Goal: Transaction & Acquisition: Purchase product/service

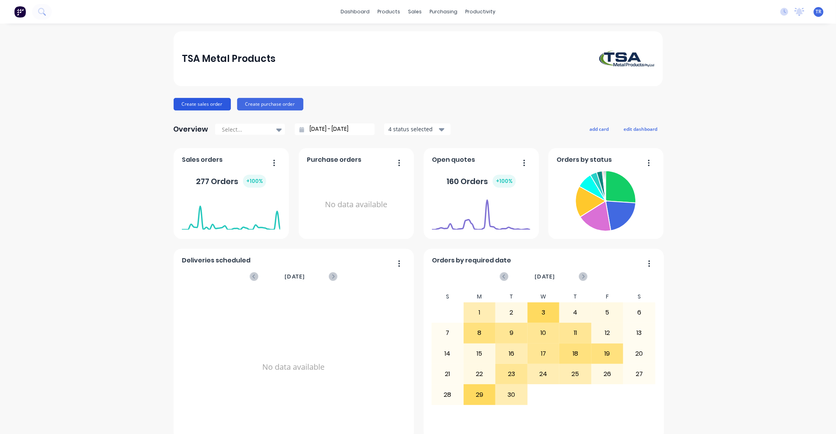
click at [212, 105] on button "Create sales order" at bounding box center [202, 104] width 57 height 13
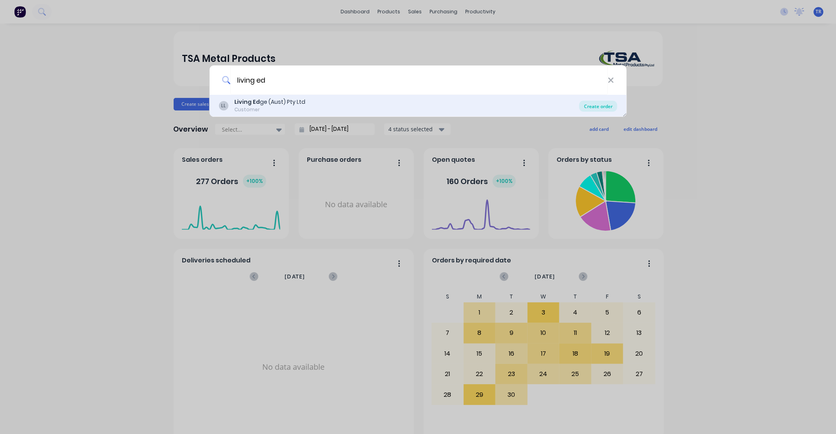
type input "living ed"
click at [596, 104] on div "Create order" at bounding box center [598, 106] width 38 height 11
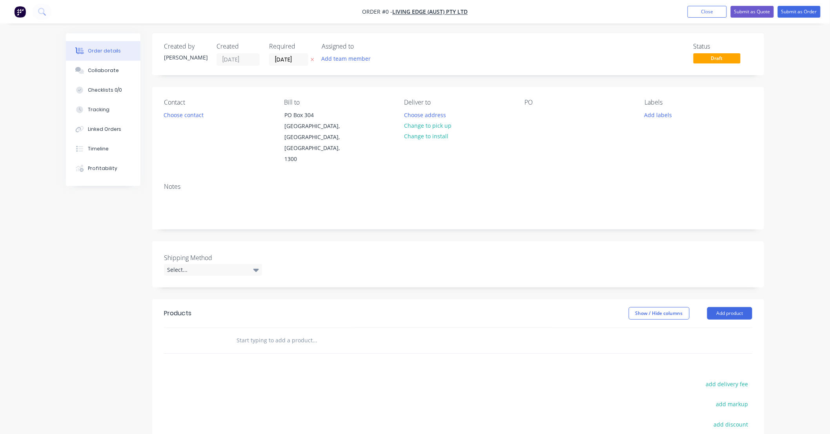
click at [263, 333] on input "text" at bounding box center [314, 341] width 157 height 16
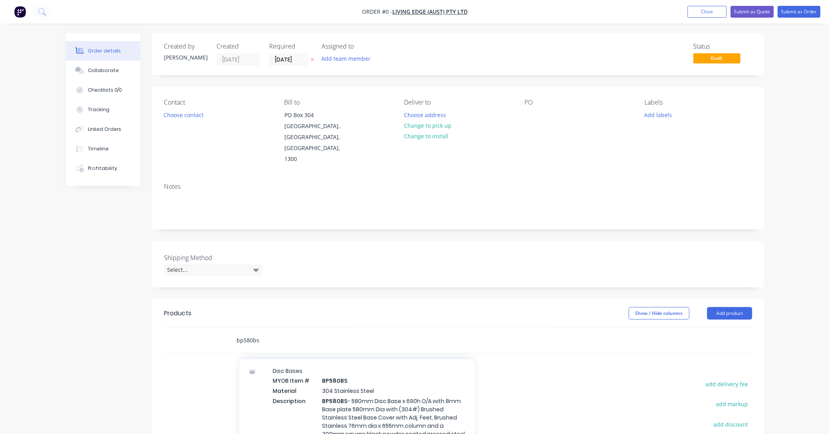
scroll to position [35, 0]
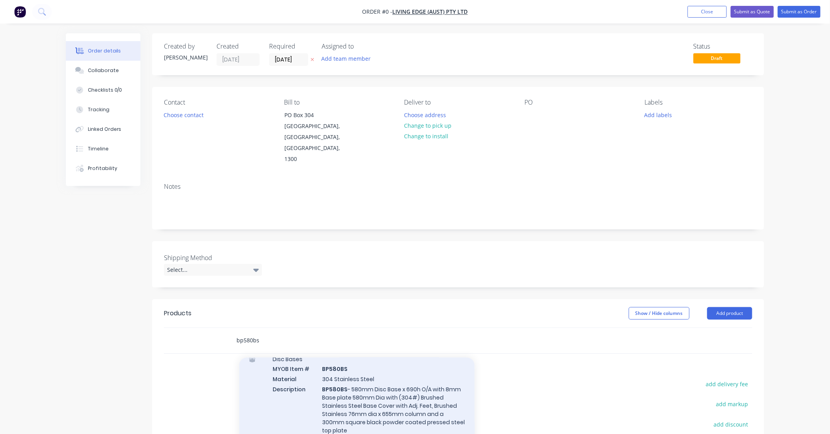
type input "bp580bs"
click at [396, 367] on div "Disc Bases MYOB Item # BP580BS Material 304 Stainless Steel Description BP580BS…" at bounding box center [356, 409] width 235 height 123
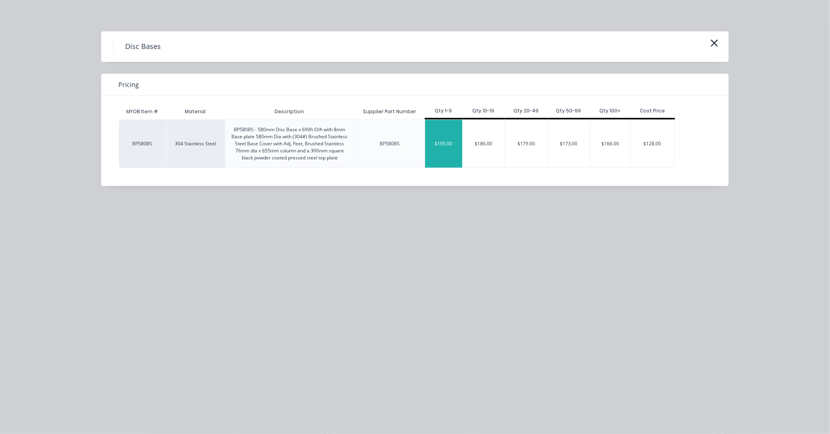
click at [441, 147] on div "$195.00" at bounding box center [443, 144] width 37 height 48
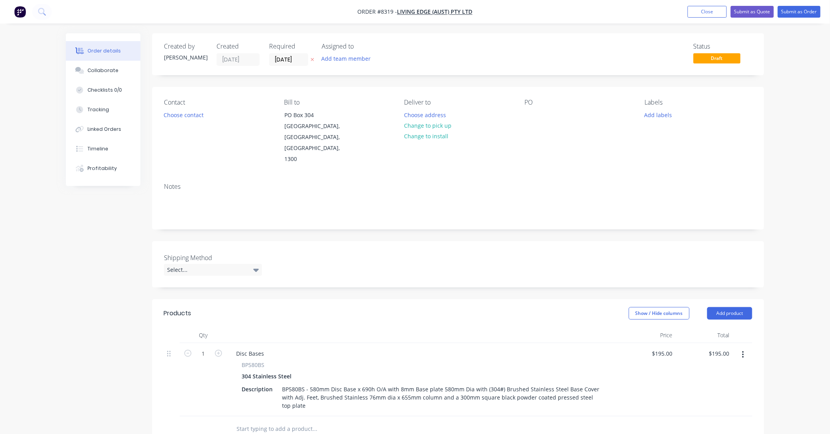
scroll to position [116, 0]
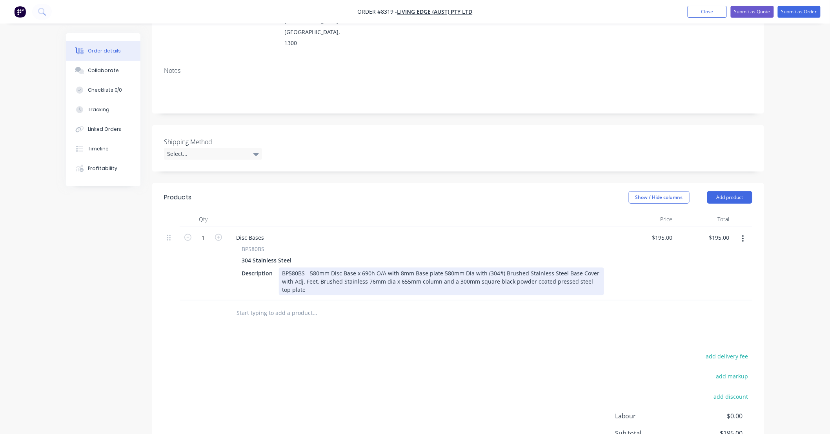
click at [318, 268] on div "BP580BS - 580mm Disc Base x 690h O/A with 8mm Base plate 580mm Dia with (304#) …" at bounding box center [441, 282] width 325 height 28
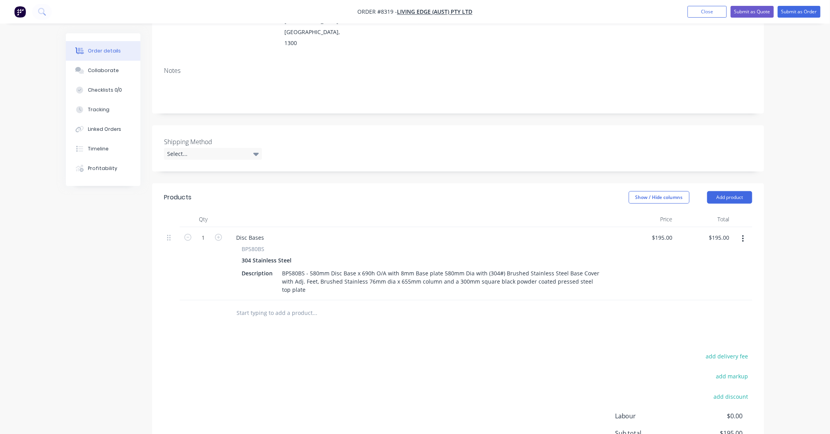
click at [332, 305] on input "text" at bounding box center [314, 313] width 157 height 16
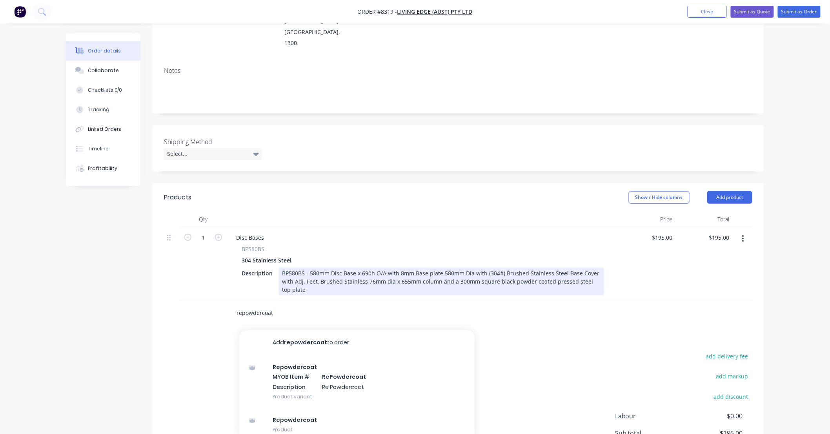
type input "repowdercoat"
click at [303, 268] on div "BP580BS - 580mm Disc Base x 690h O/A with 8mm Base plate 580mm Dia with (304#) …" at bounding box center [441, 282] width 325 height 28
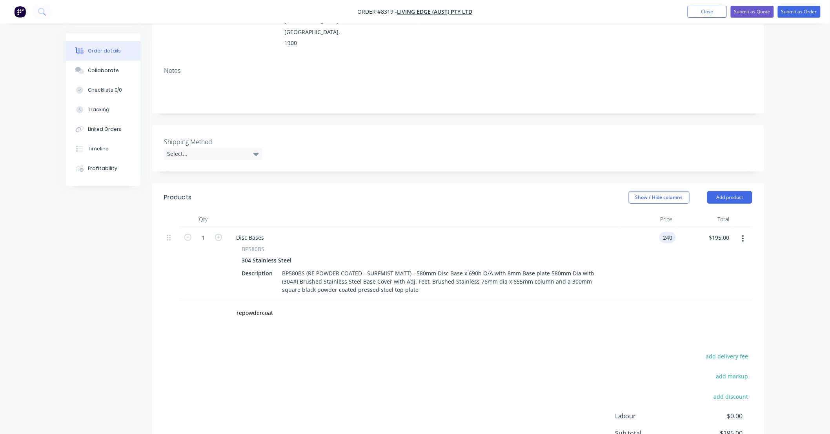
type input "$240.00"
click at [448, 351] on div "add delivery fee add markup add discount Labour $0.00 Sub total $195.00 Tax $19…" at bounding box center [458, 418] width 588 height 134
click at [345, 305] on input "repowdercoat" at bounding box center [314, 313] width 157 height 16
drag, startPoint x: 271, startPoint y: 292, endPoint x: 189, endPoint y: 294, distance: 82.8
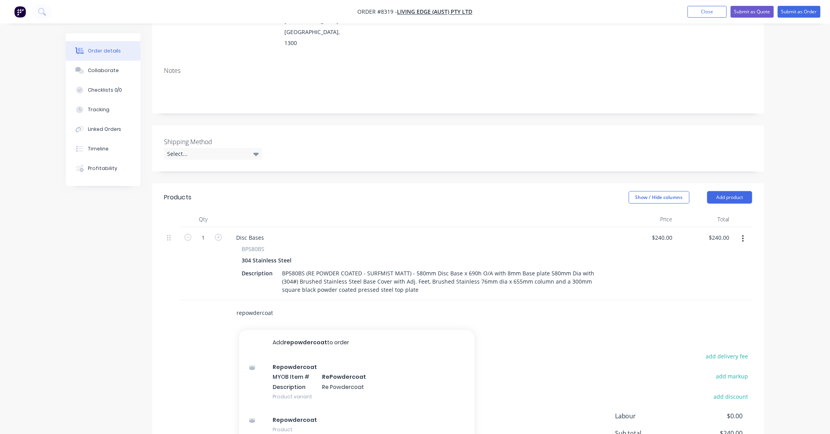
click at [189, 301] on div "repowdercoat Add repowdercoat to order Repowdercoat MYOB Item # RePowdercoat De…" at bounding box center [458, 313] width 588 height 25
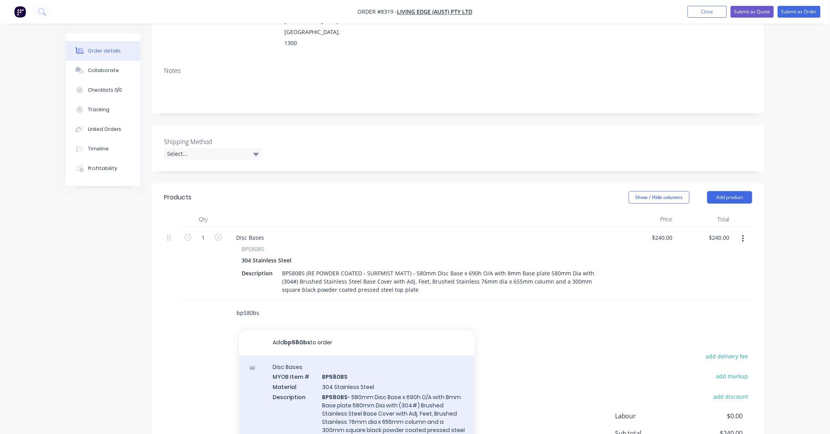
type input "bp580bs"
click at [391, 382] on div "Disc Bases MYOB Item # BP580BS Material 304 Stainless Steel Description BP580BS…" at bounding box center [356, 417] width 235 height 123
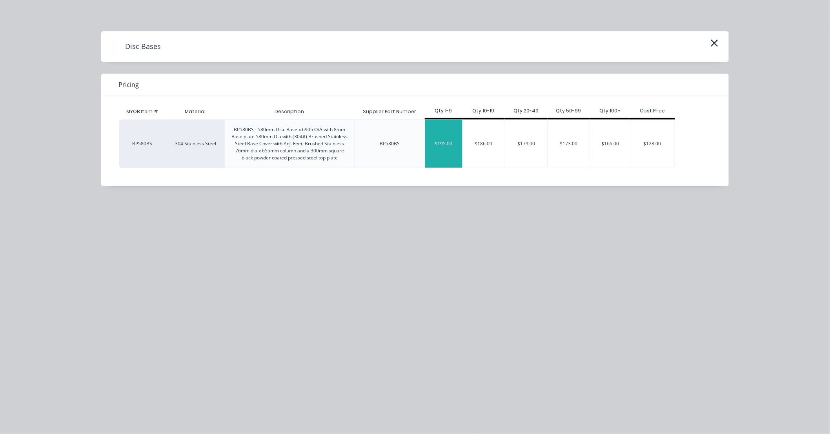
click at [442, 139] on div "$195.00" at bounding box center [443, 144] width 37 height 48
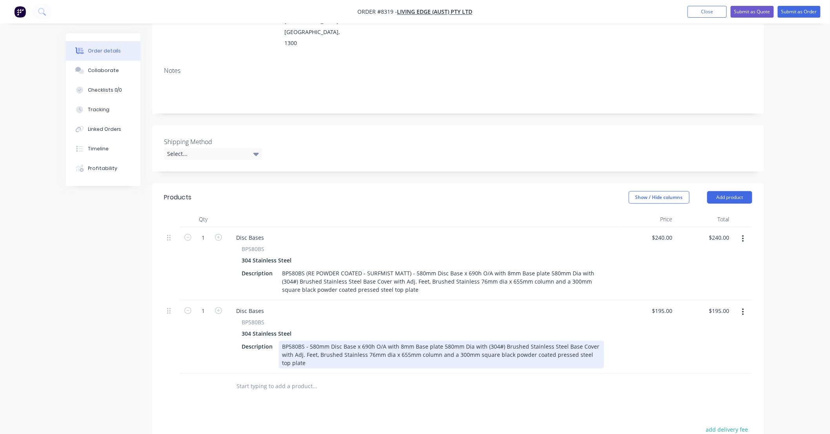
click at [302, 341] on div "BP580BS - 580mm Disc Base x 690h O/A with 8mm Base plate 580mm Dia with (304#) …" at bounding box center [441, 355] width 325 height 28
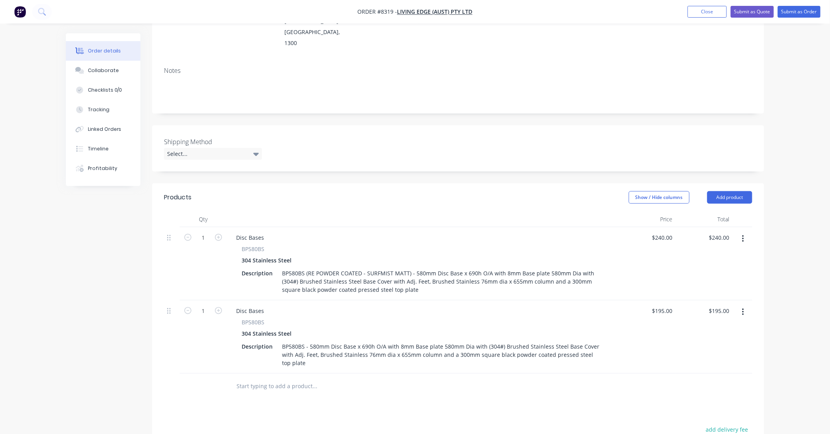
click at [745, 305] on button "button" at bounding box center [743, 312] width 18 height 14
click at [705, 374] on div "Delete" at bounding box center [715, 379] width 60 height 11
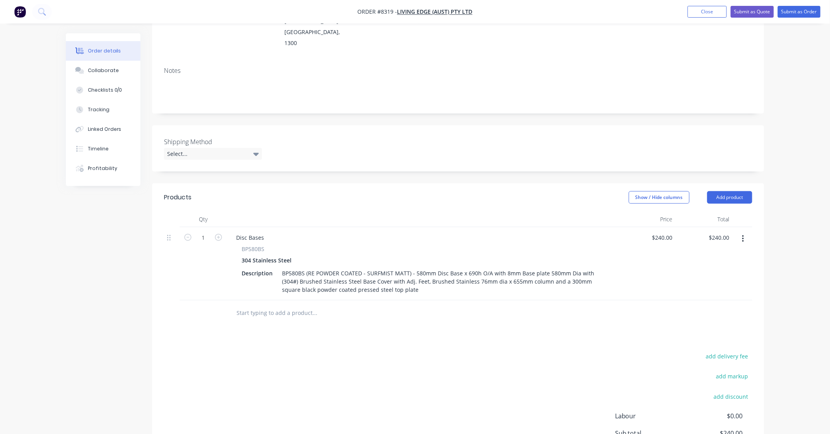
click at [313, 305] on input "text" at bounding box center [314, 313] width 157 height 16
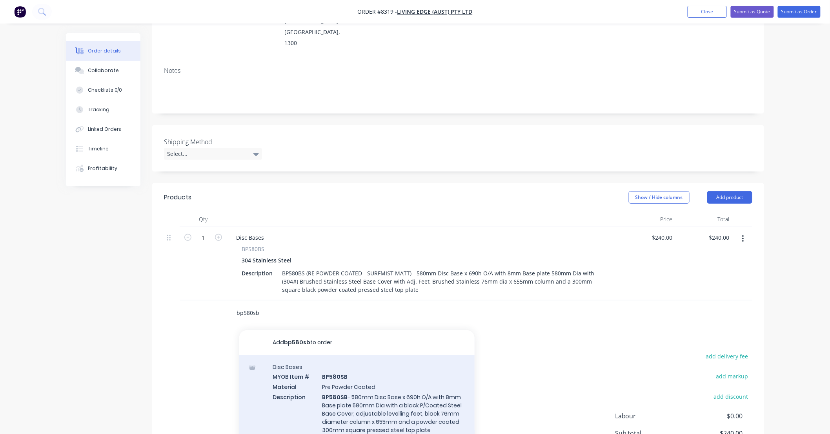
type input "bp580sb"
click at [392, 370] on div "Disc Bases MYOB Item # BP580SB Material Pre Powder Coated Description BP580SB -…" at bounding box center [356, 413] width 235 height 114
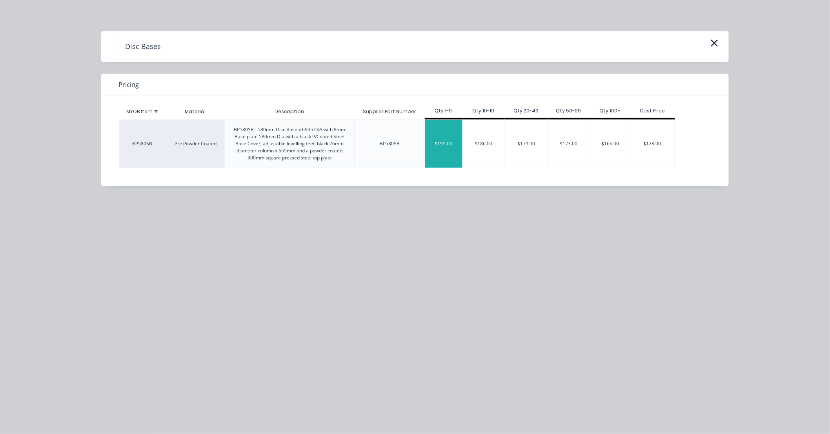
click at [438, 142] on div "$195.00" at bounding box center [443, 144] width 37 height 48
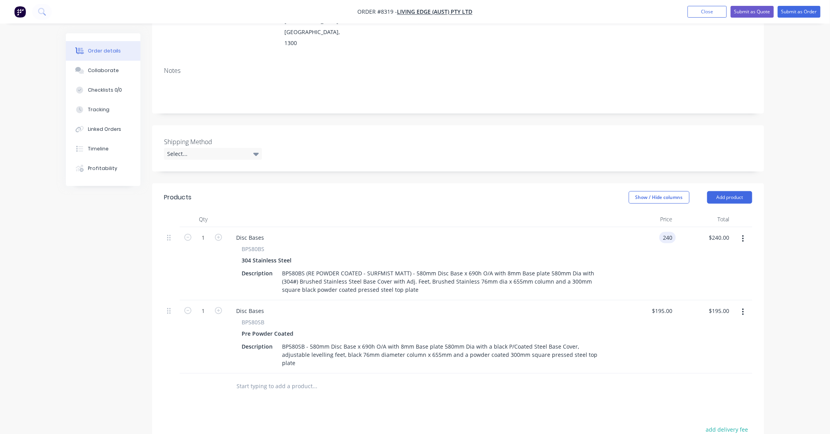
drag, startPoint x: 672, startPoint y: 218, endPoint x: 656, endPoint y: 219, distance: 16.5
click at [656, 227] on div "240 240" at bounding box center [647, 263] width 57 height 73
drag, startPoint x: 675, startPoint y: 216, endPoint x: 656, endPoint y: 220, distance: 18.8
click at [656, 227] on div "240 240" at bounding box center [647, 263] width 57 height 73
type input "$260.00"
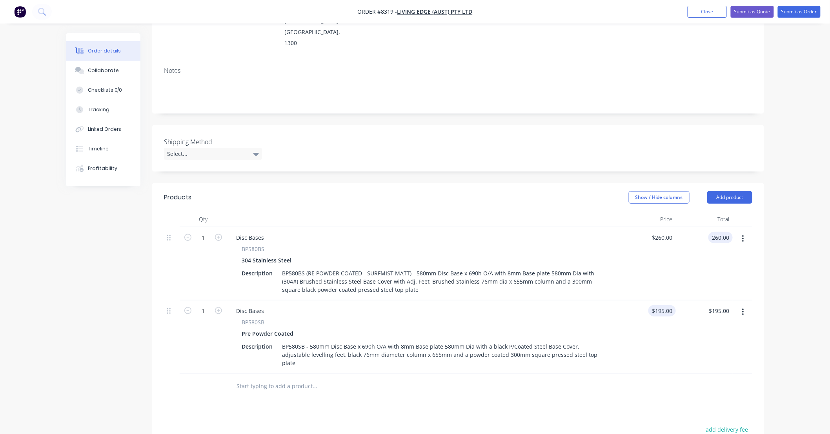
type input "$260.00"
type input "$220.00"
click at [405, 379] on div at bounding box center [347, 387] width 235 height 16
click at [316, 379] on input "text" at bounding box center [314, 387] width 157 height 16
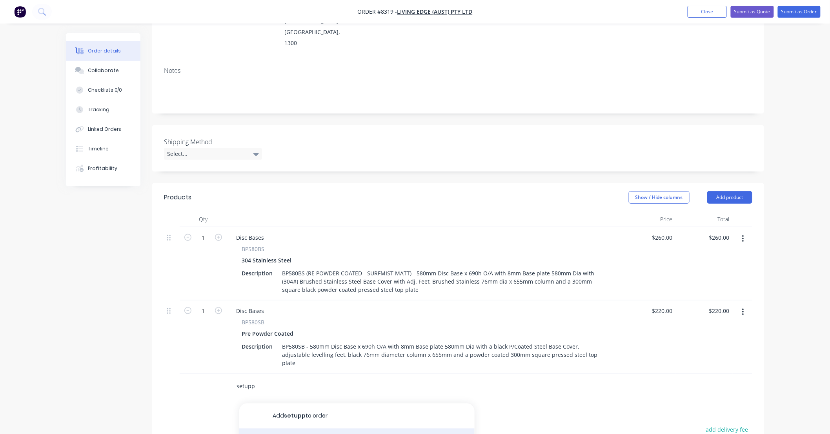
type input "setupp"
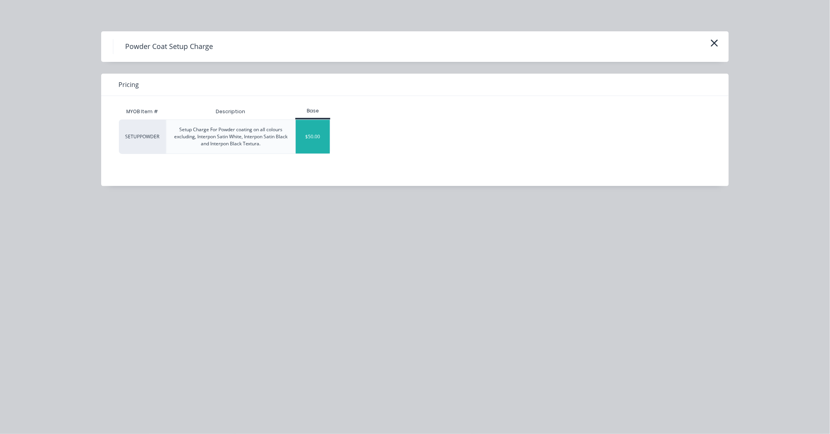
click at [311, 142] on div "$50.00" at bounding box center [313, 137] width 34 height 34
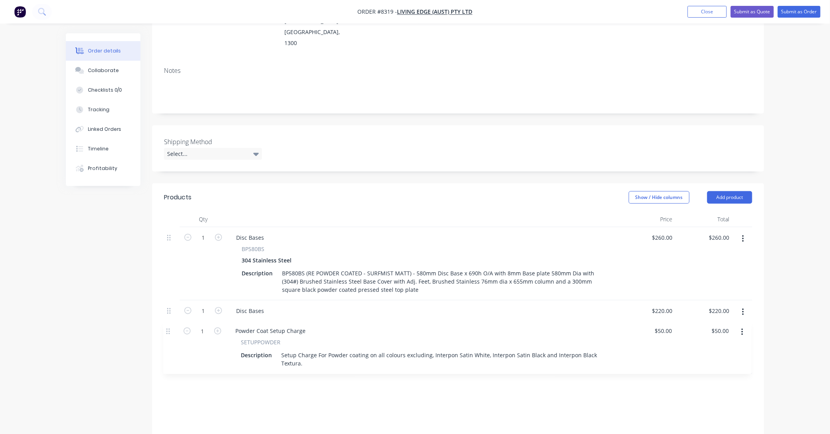
scroll to position [119, 0]
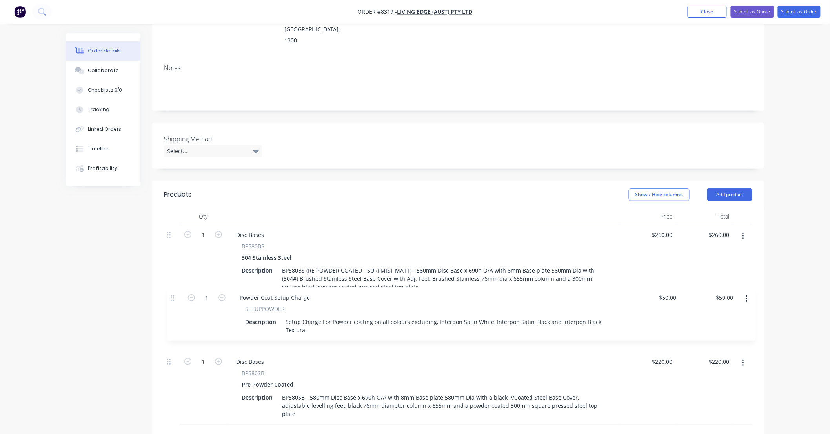
drag, startPoint x: 172, startPoint y: 355, endPoint x: 176, endPoint y: 290, distance: 65.2
click at [176, 290] on div "1 Disc Bases BP580BS 304 Stainless Steel Description BP580BS (RE POWDER COATED …" at bounding box center [458, 325] width 588 height 200
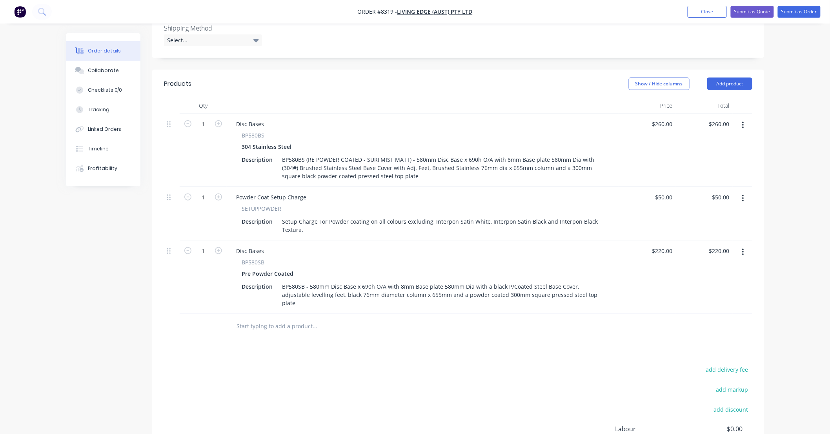
scroll to position [234, 0]
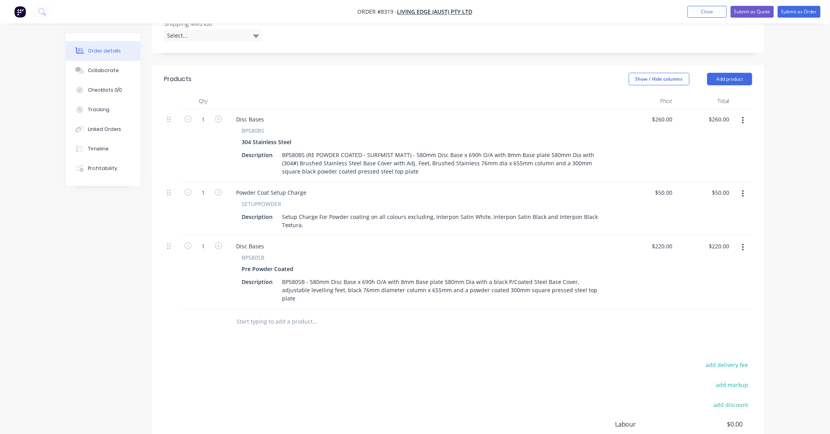
drag, startPoint x: 216, startPoint y: 298, endPoint x: 343, endPoint y: 295, distance: 127.5
click at [410, 312] on div "Products Show / Hide columns Add product Qty Price Total 1 Disc Bases BP580BS 3…" at bounding box center [458, 285] width 612 height 441
drag, startPoint x: 265, startPoint y: 288, endPoint x: 236, endPoint y: 293, distance: 28.6
click at [236, 314] on input "text" at bounding box center [314, 322] width 157 height 16
click at [227, 309] on div at bounding box center [368, 321] width 282 height 25
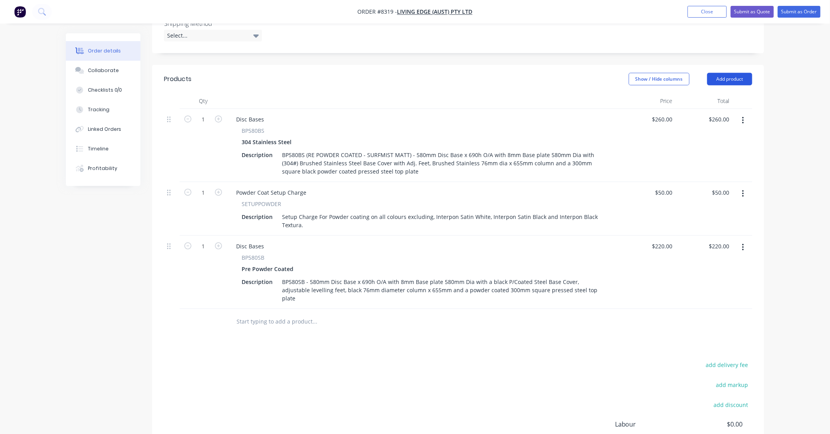
click at [723, 73] on button "Add product" at bounding box center [729, 79] width 45 height 13
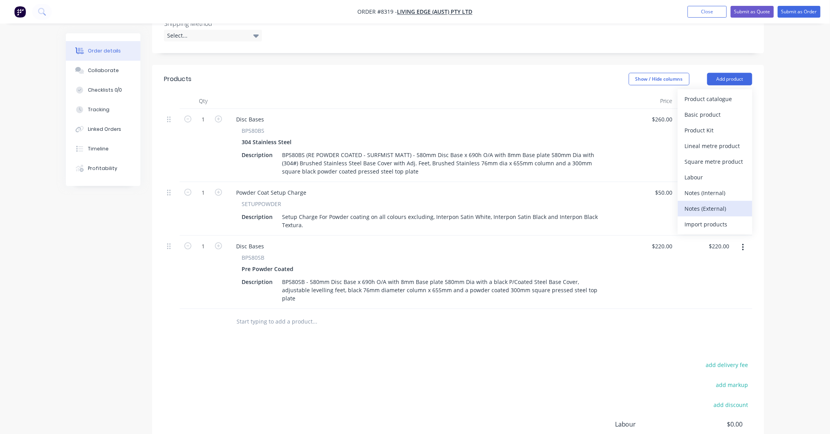
click at [725, 203] on div "Notes (External)" at bounding box center [715, 208] width 60 height 11
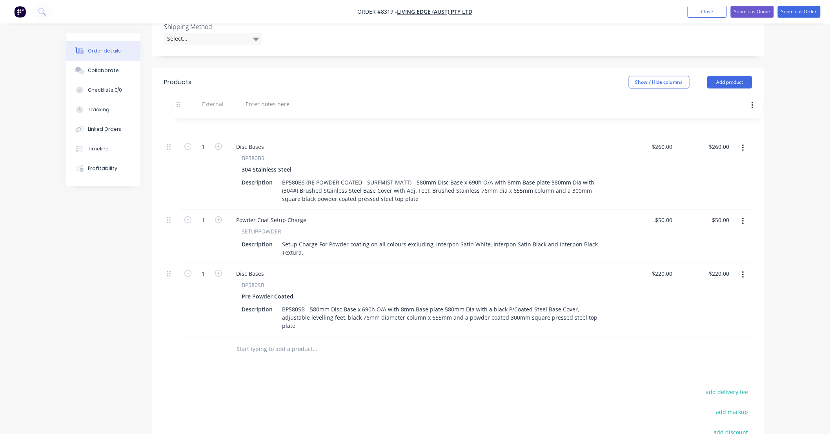
drag, startPoint x: 167, startPoint y: 289, endPoint x: 180, endPoint y: 100, distance: 189.8
click at [180, 112] on div "1 Disc Bases BP580BS 304 Stainless Steel Description BP580BS (RE POWDER COATED …" at bounding box center [458, 224] width 588 height 225
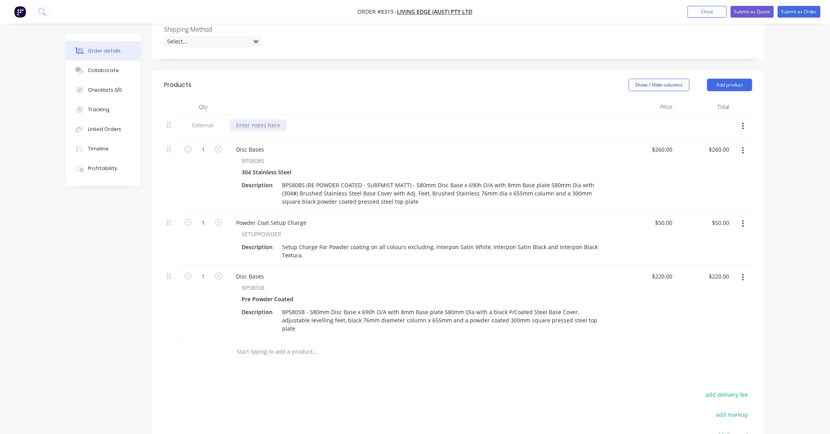
click at [242, 120] on div at bounding box center [258, 125] width 56 height 11
click at [288, 120] on div "Option 1 - Surmist" at bounding box center [260, 125] width 61 height 11
click at [457, 344] on div at bounding box center [347, 352] width 235 height 16
click at [342, 344] on input "text" at bounding box center [314, 352] width 157 height 16
click at [728, 79] on button "Add product" at bounding box center [729, 85] width 45 height 13
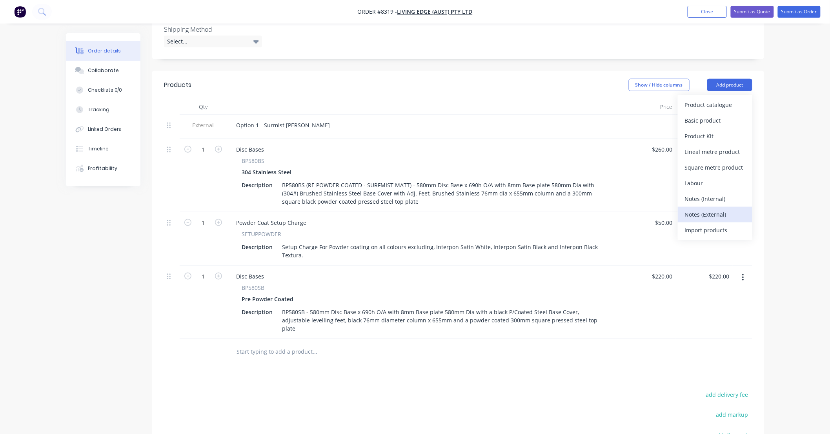
click at [724, 209] on div "Notes (External)" at bounding box center [715, 214] width 60 height 11
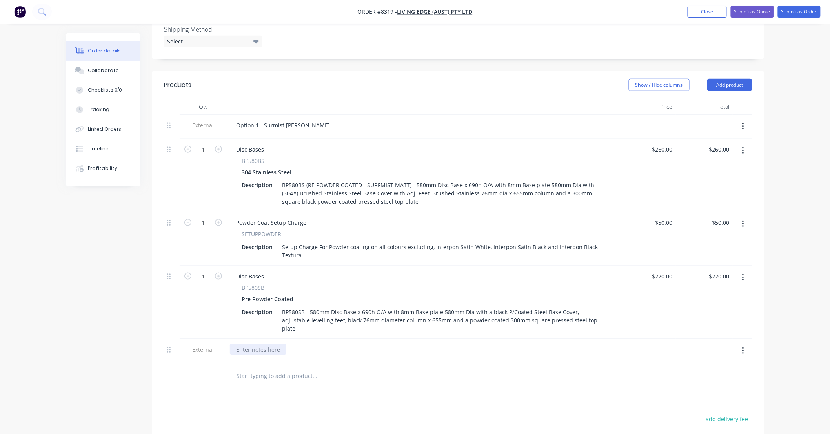
click at [258, 344] on div at bounding box center [258, 349] width 56 height 11
click at [350, 374] on div "Products Show / Hide columns Add product Qty Price Total External Option 1 - Su…" at bounding box center [458, 315] width 612 height 489
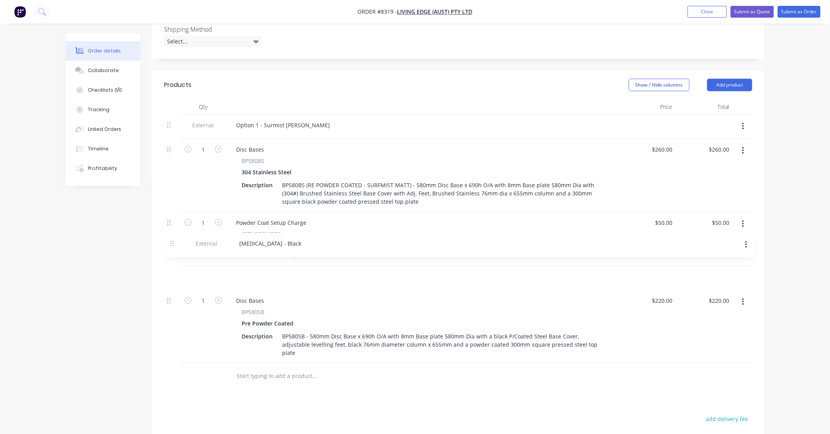
drag, startPoint x: 171, startPoint y: 325, endPoint x: 174, endPoint y: 247, distance: 77.7
click at [174, 247] on div "External Option 1 - Surmist Matt 1 Disc Bases BP580BS 304 Stainless Steel Descr…" at bounding box center [458, 239] width 588 height 249
click at [354, 374] on div "Products Show / Hide columns Add product Qty Price Total External Option 1 - Su…" at bounding box center [458, 315] width 612 height 489
drag, startPoint x: 272, startPoint y: 349, endPoint x: 283, endPoint y: 348, distance: 11.0
click at [272, 369] on input "text" at bounding box center [314, 377] width 157 height 16
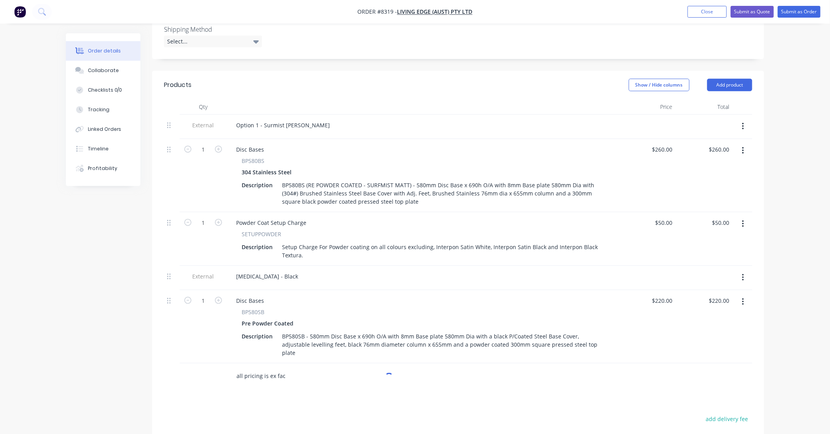
type input "all pricing is ex fac"
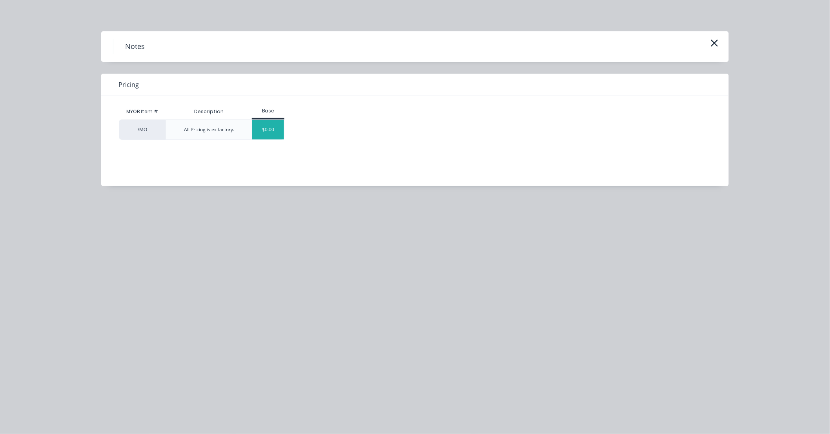
click at [256, 127] on div "$0.00" at bounding box center [268, 130] width 32 height 20
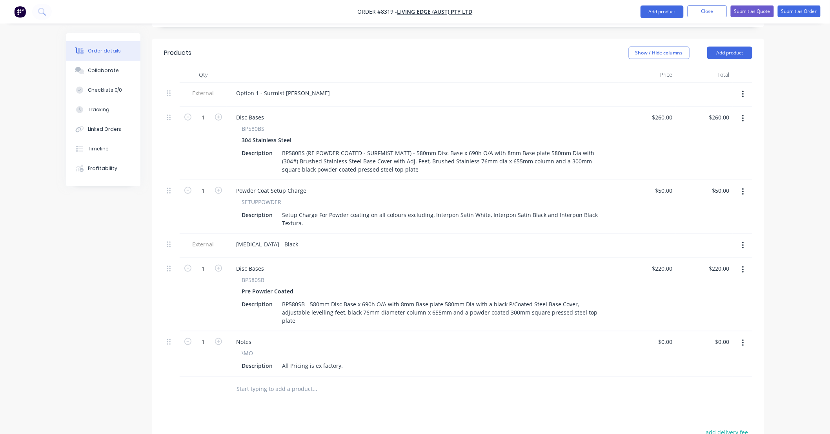
scroll to position [345, 0]
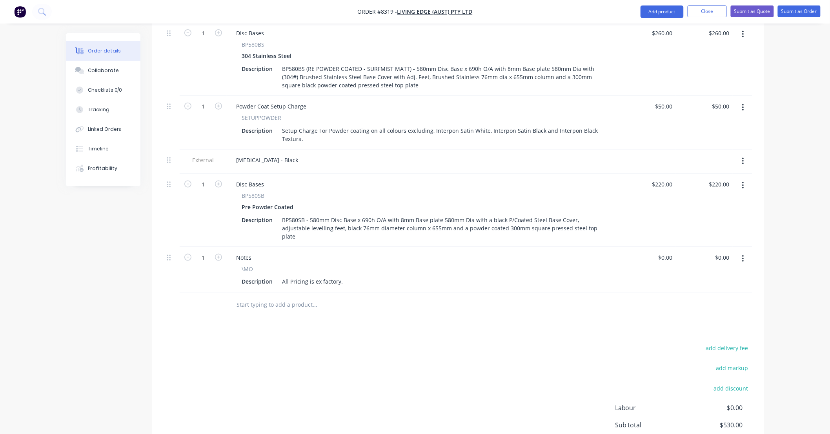
click at [440, 343] on div "add delivery fee add markup add discount Labour $0.00 Sub total $530.00 Tax $53…" at bounding box center [458, 410] width 588 height 134
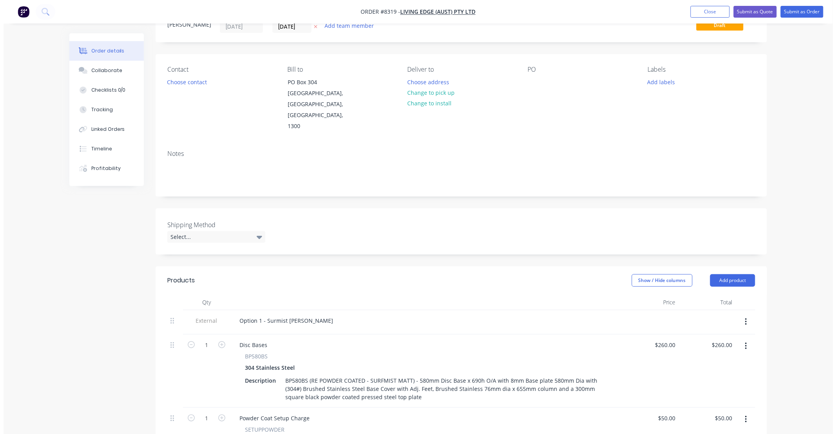
scroll to position [0, 0]
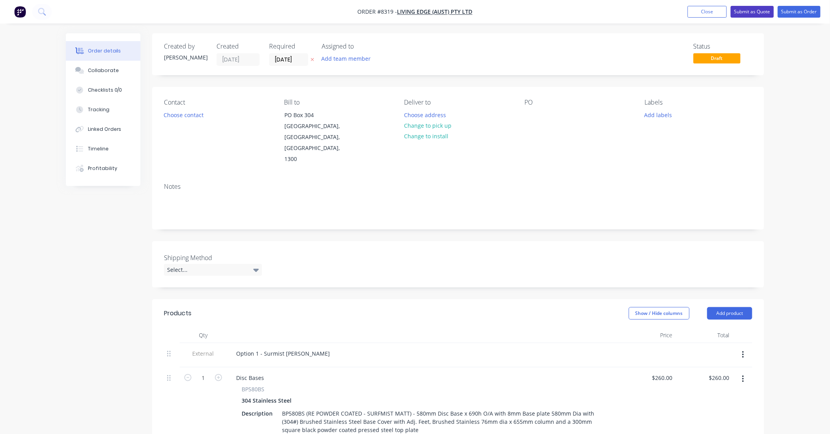
click at [751, 11] on button "Submit as Quote" at bounding box center [751, 12] width 43 height 12
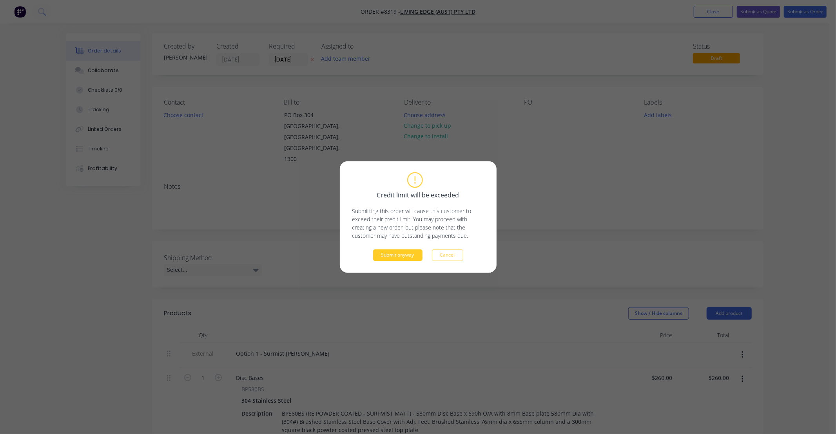
click at [412, 253] on button "Submit anyway" at bounding box center [397, 256] width 49 height 12
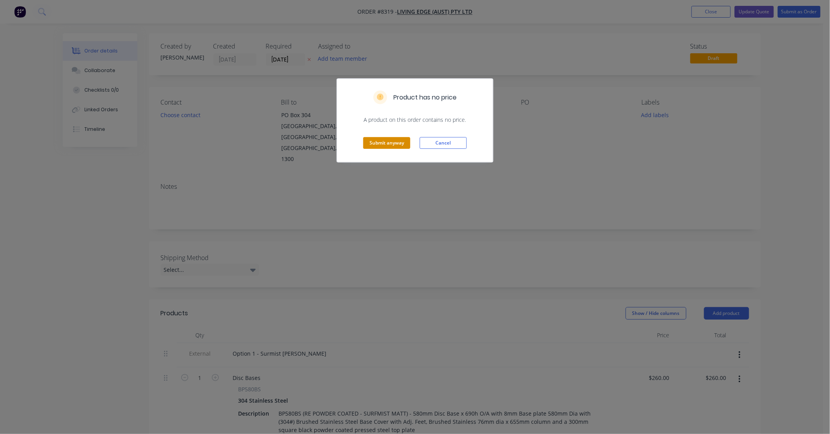
click at [398, 145] on button "Submit anyway" at bounding box center [386, 143] width 47 height 12
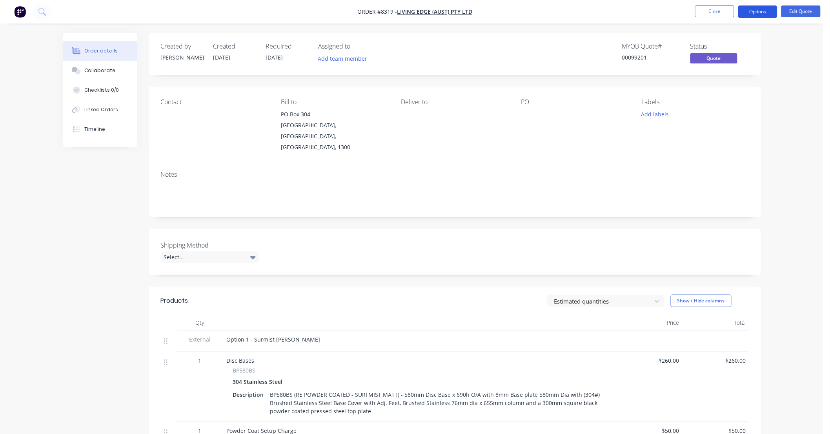
click at [767, 11] on button "Options" at bounding box center [757, 11] width 39 height 13
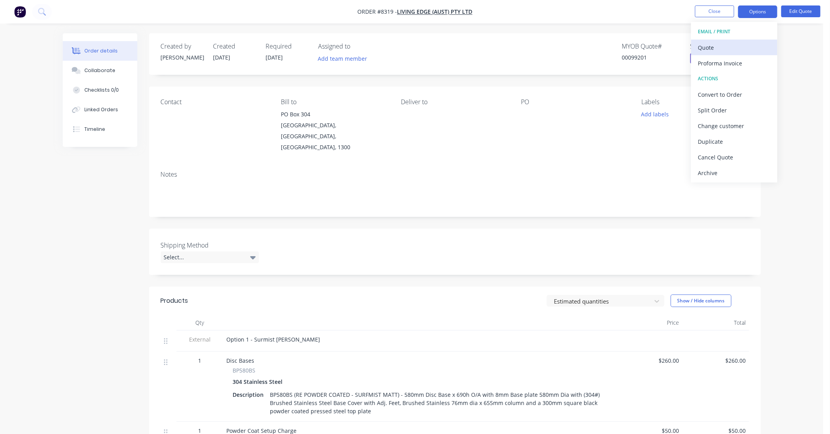
click at [735, 47] on div "Quote" at bounding box center [734, 47] width 72 height 11
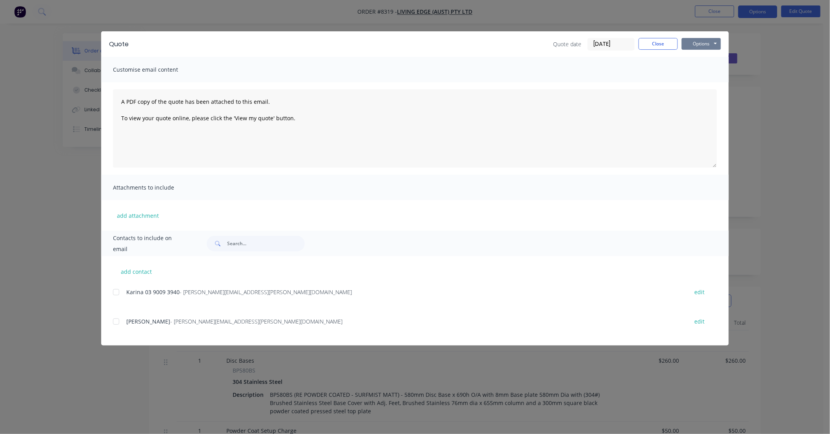
click at [703, 47] on button "Options" at bounding box center [700, 44] width 39 height 12
click at [712, 57] on button "Preview" at bounding box center [706, 57] width 50 height 13
click at [666, 45] on button "Close" at bounding box center [657, 44] width 39 height 12
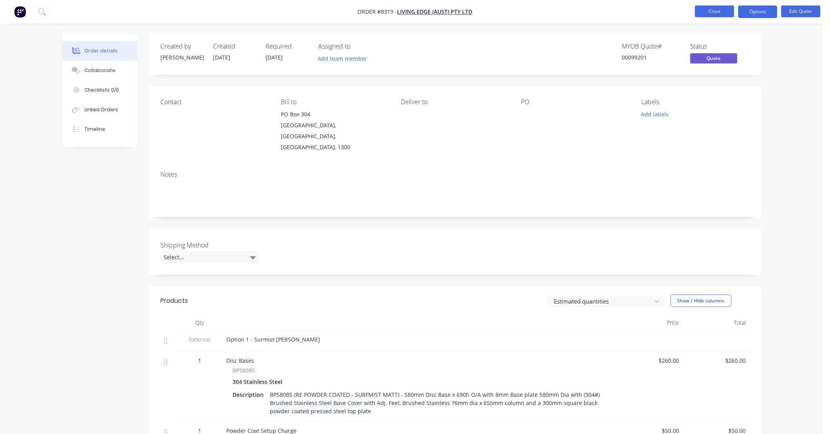
click at [707, 12] on button "Close" at bounding box center [714, 11] width 39 height 12
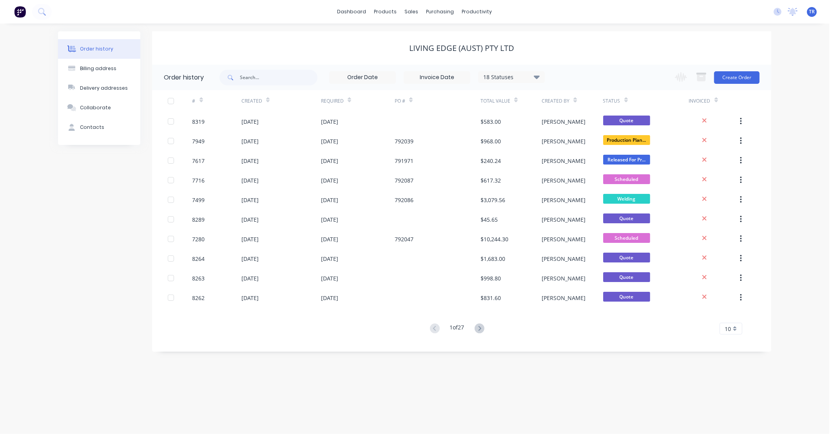
click at [789, 131] on div "Order history Billing address Delivery addresses Collaborate Contacts Living Ed…" at bounding box center [415, 229] width 830 height 411
click at [363, 12] on link "dashboard" at bounding box center [352, 12] width 37 height 12
